Goal: Task Accomplishment & Management: Manage account settings

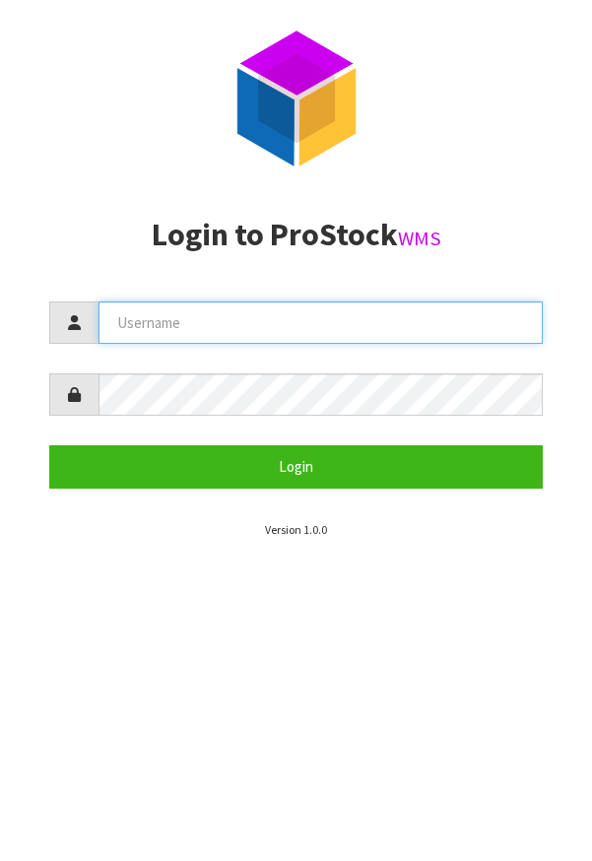
click at [322, 327] on input "text" at bounding box center [321, 322] width 444 height 42
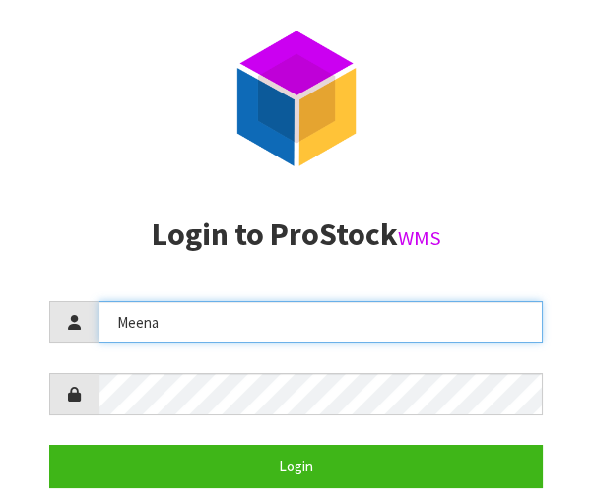
type input "Meena"
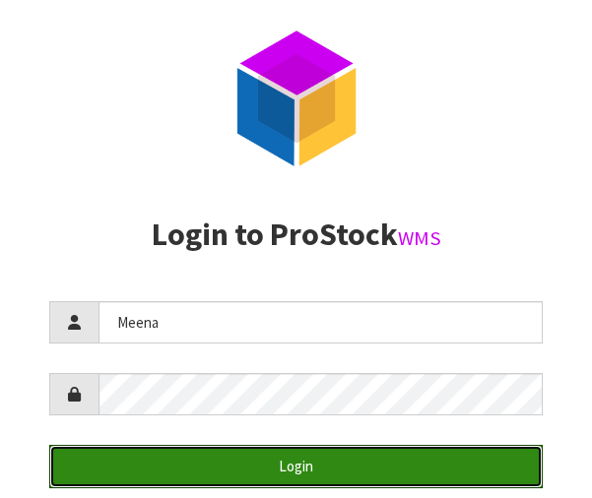
click at [419, 472] on button "Login" at bounding box center [296, 466] width 494 height 42
click at [395, 467] on button "Login" at bounding box center [296, 466] width 494 height 42
